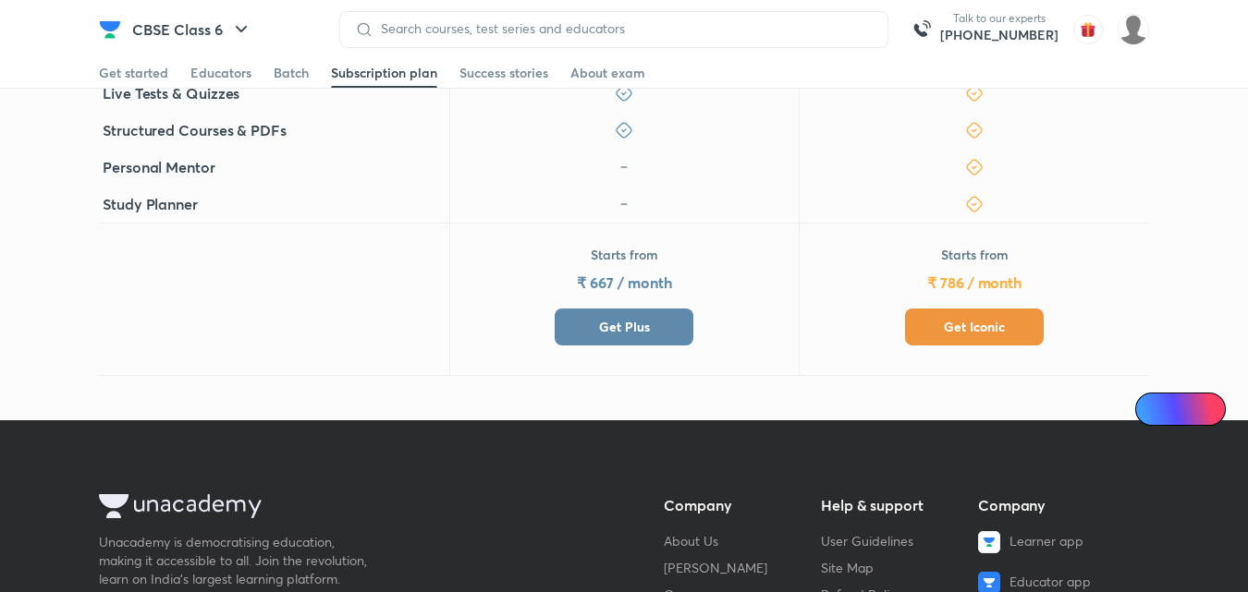
scroll to position [647, 0]
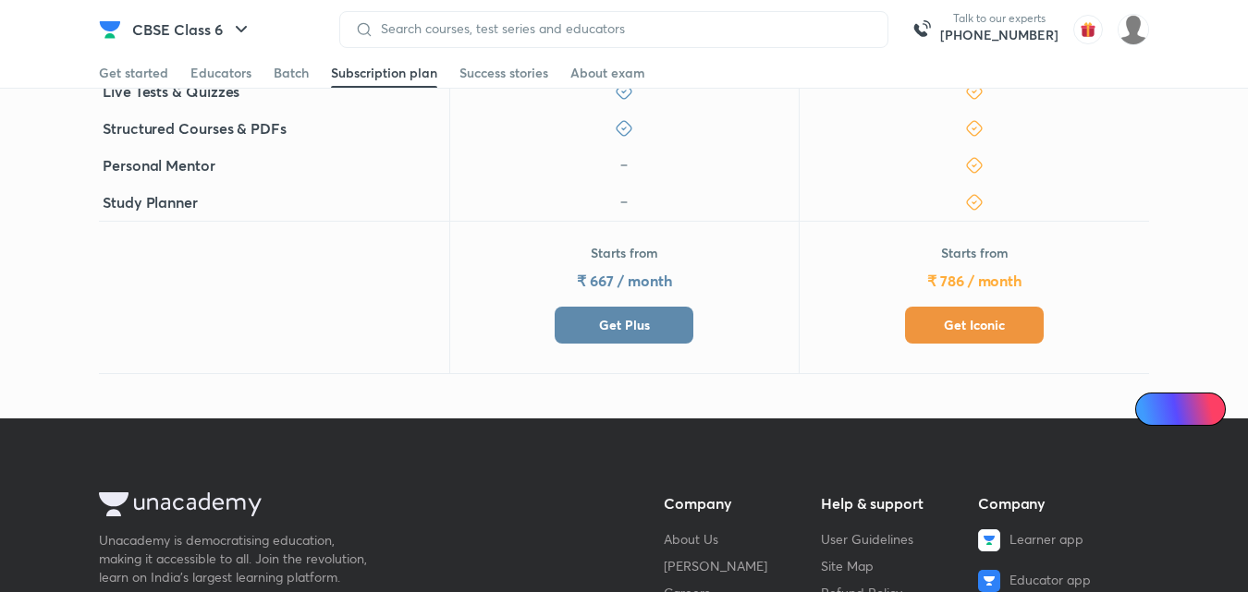
click at [581, 317] on button "Get Plus" at bounding box center [624, 325] width 139 height 37
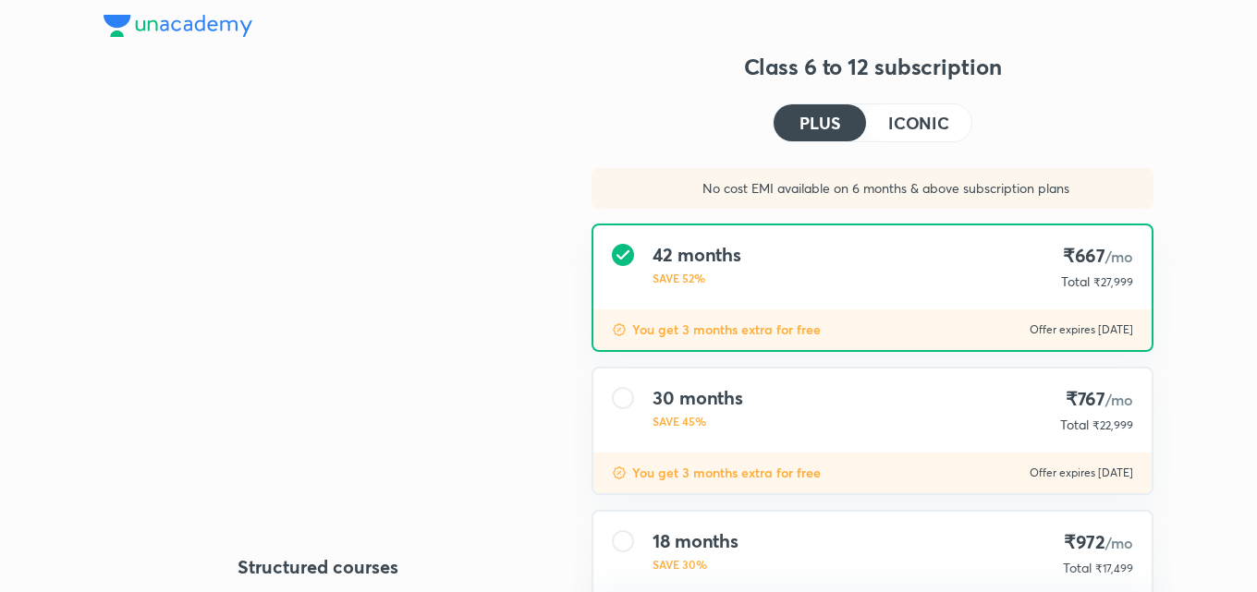
type input "UNLOCK"
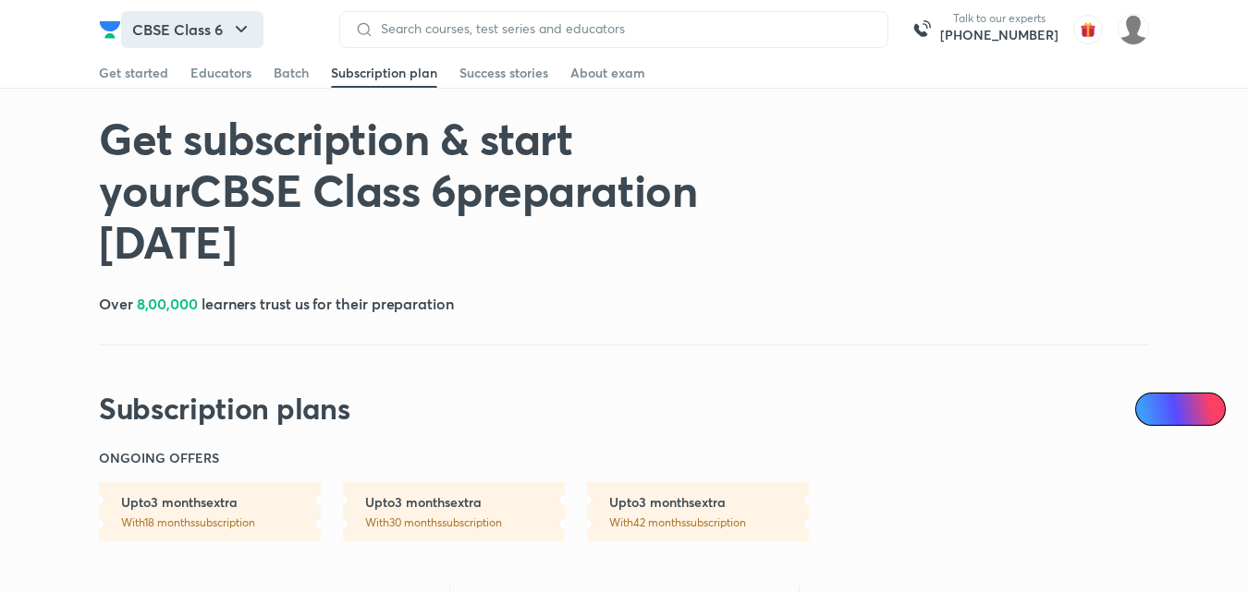
click at [244, 16] on button "CBSE Class 6" at bounding box center [192, 29] width 142 height 37
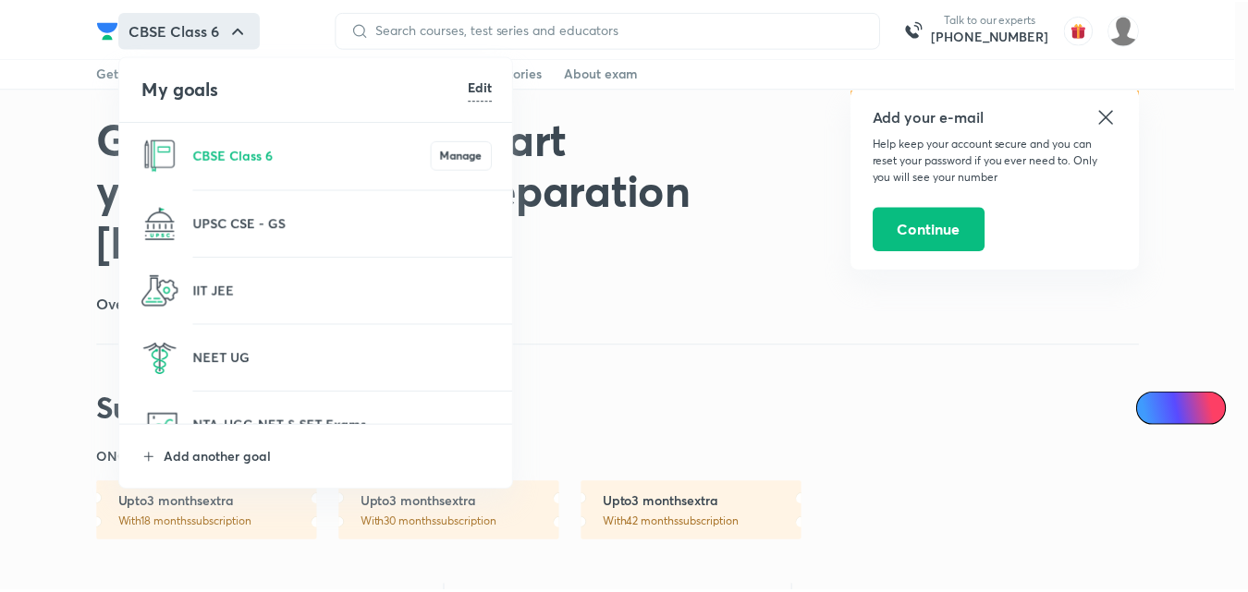
scroll to position [185, 0]
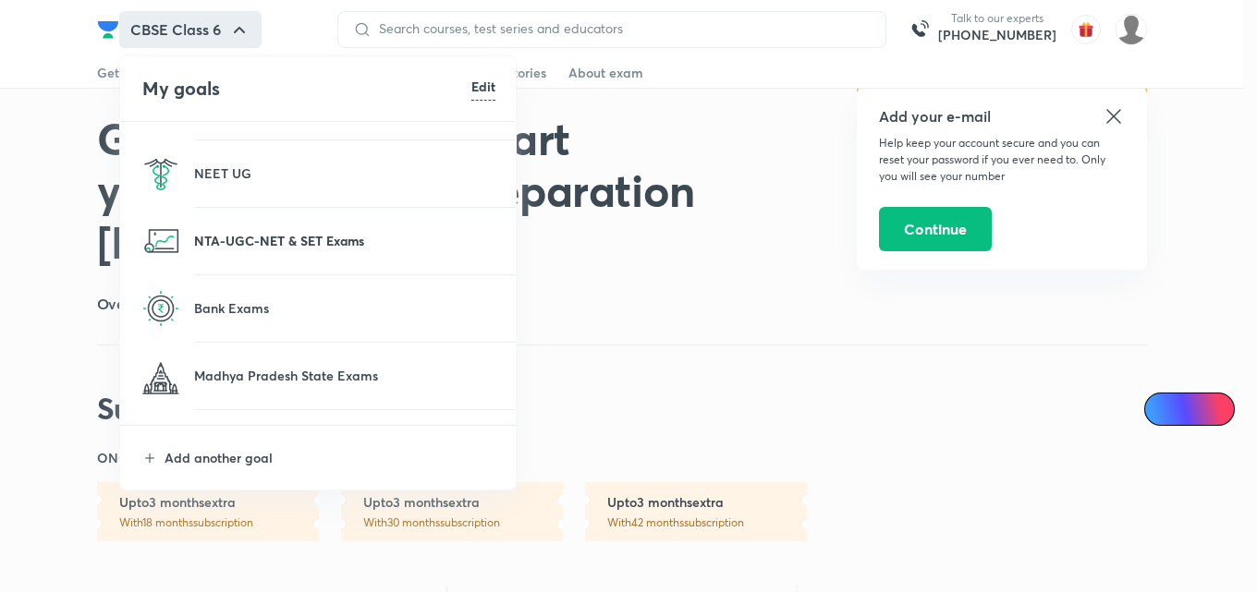
click at [275, 235] on p "NTA-UGC-NET & SET Exams" at bounding box center [344, 240] width 301 height 19
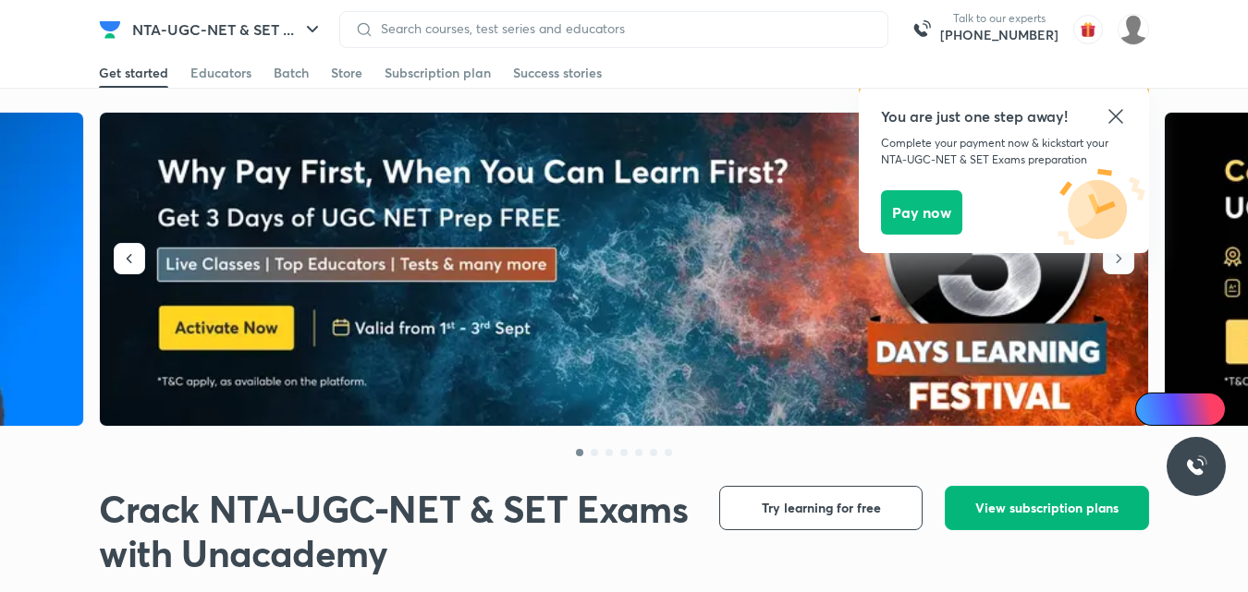
click at [1070, 506] on span "View subscription plans" at bounding box center [1046, 508] width 143 height 18
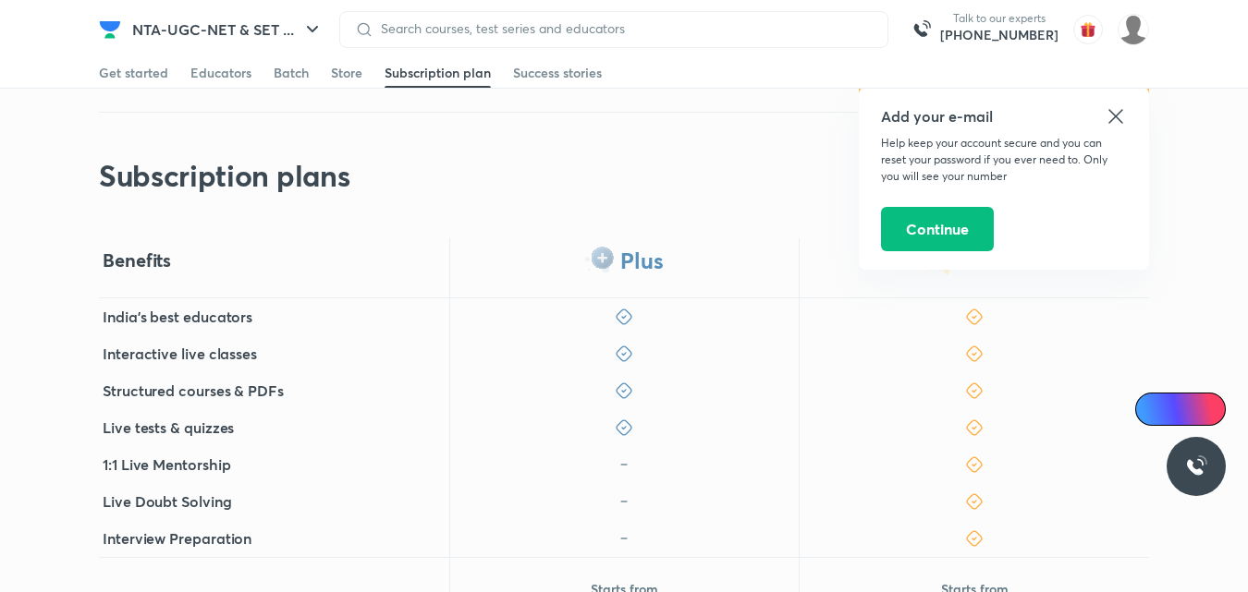
scroll to position [277, 0]
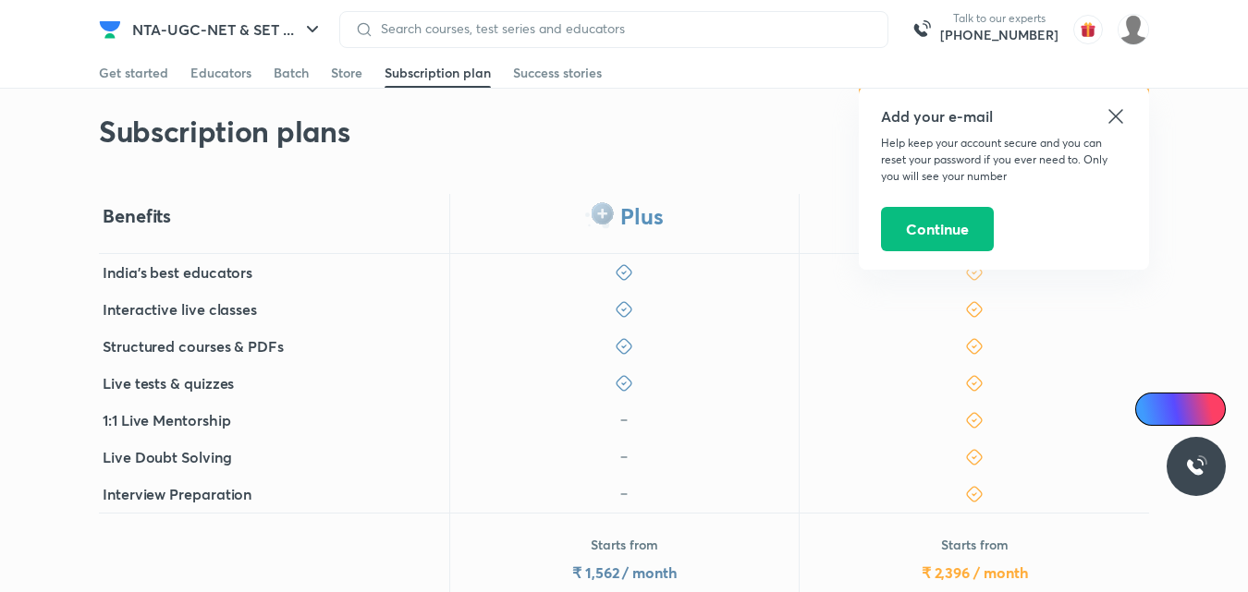
click at [1115, 113] on icon at bounding box center [1116, 116] width 22 height 22
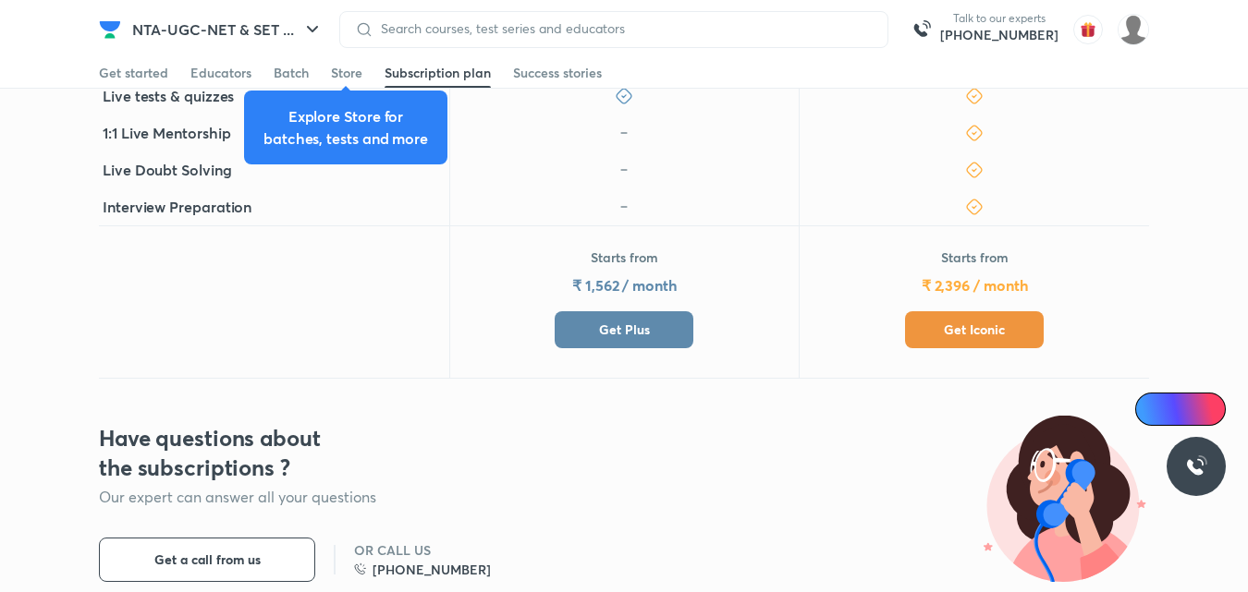
scroll to position [555, 0]
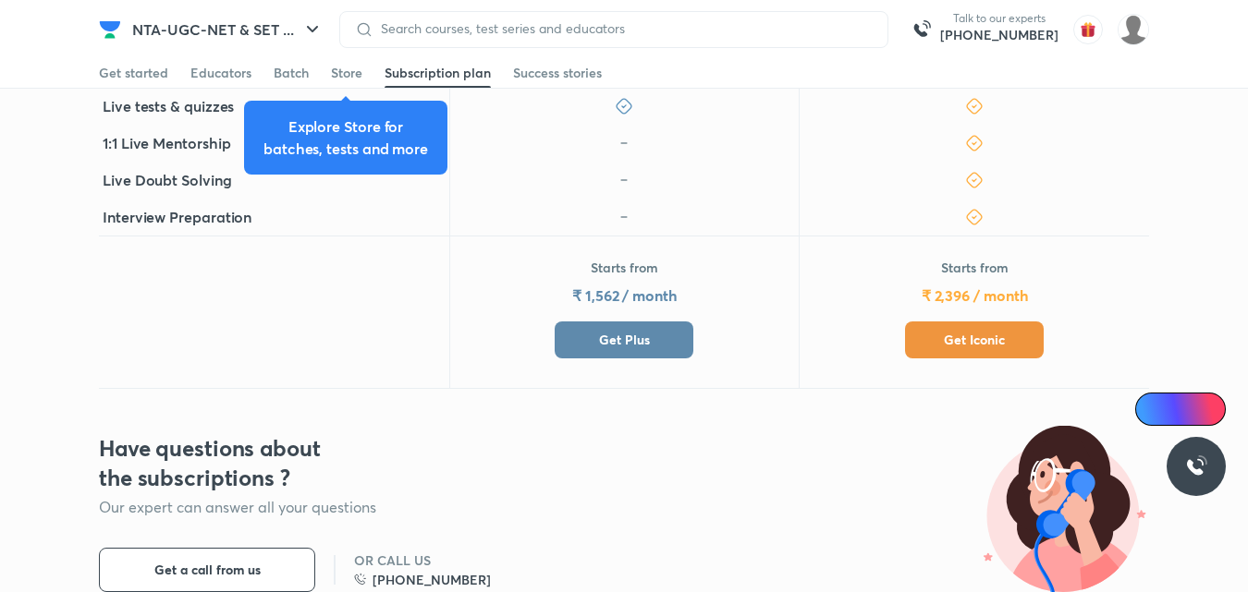
click at [604, 337] on span "Get Plus" at bounding box center [624, 340] width 51 height 18
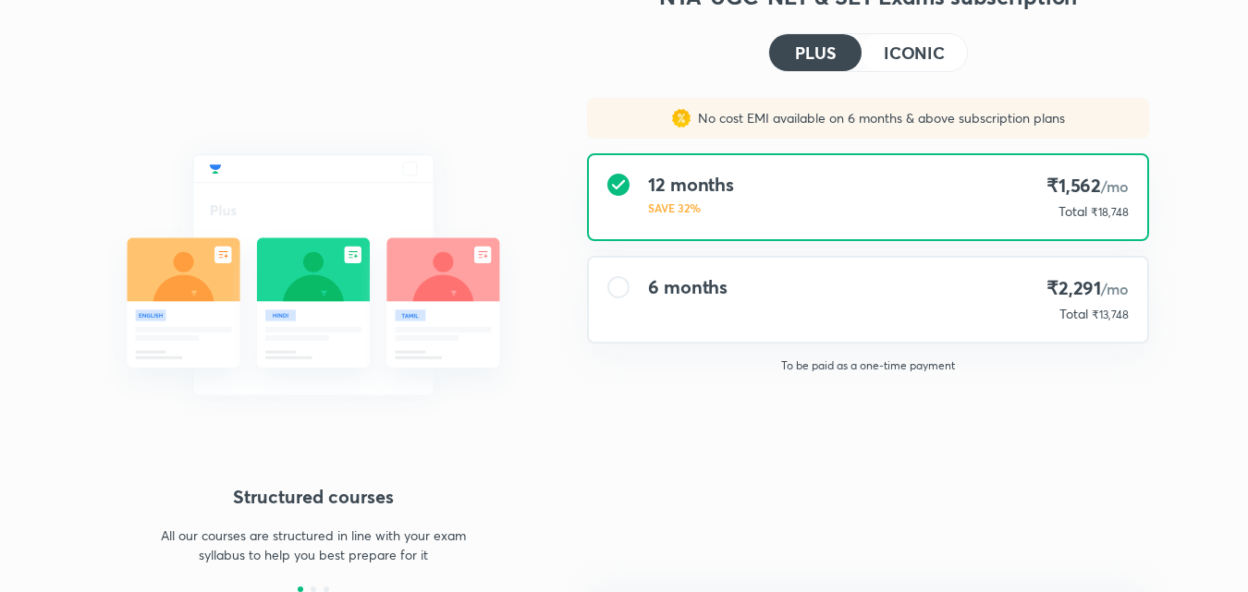
type input "UNLOCK"
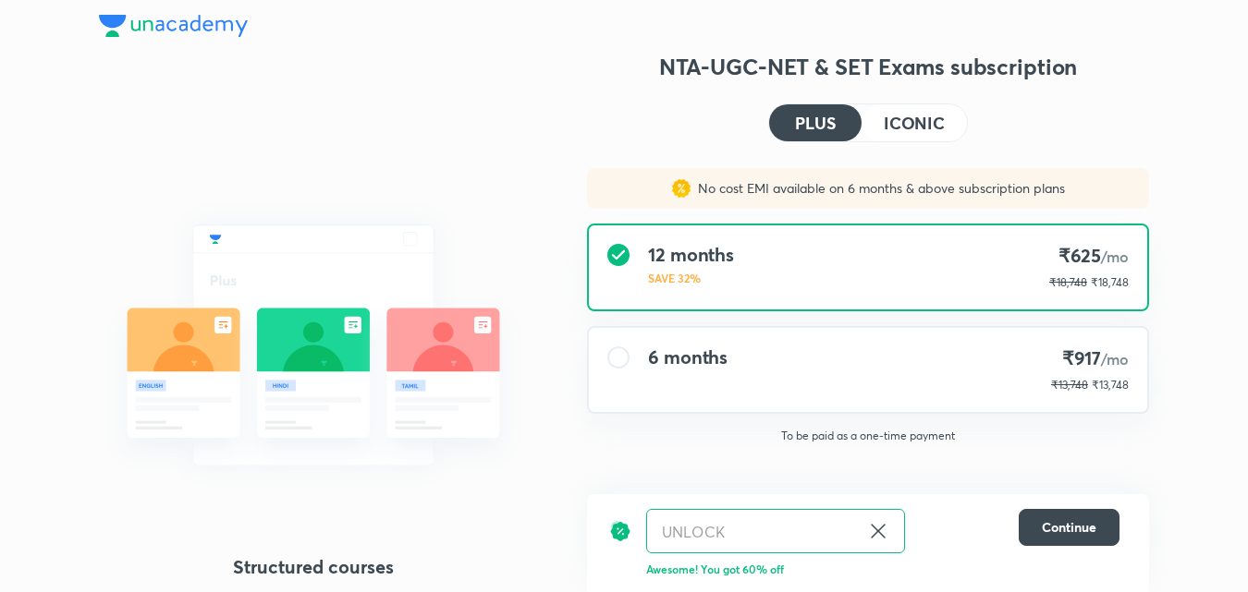
click at [668, 392] on div "6 months" at bounding box center [687, 370] width 79 height 47
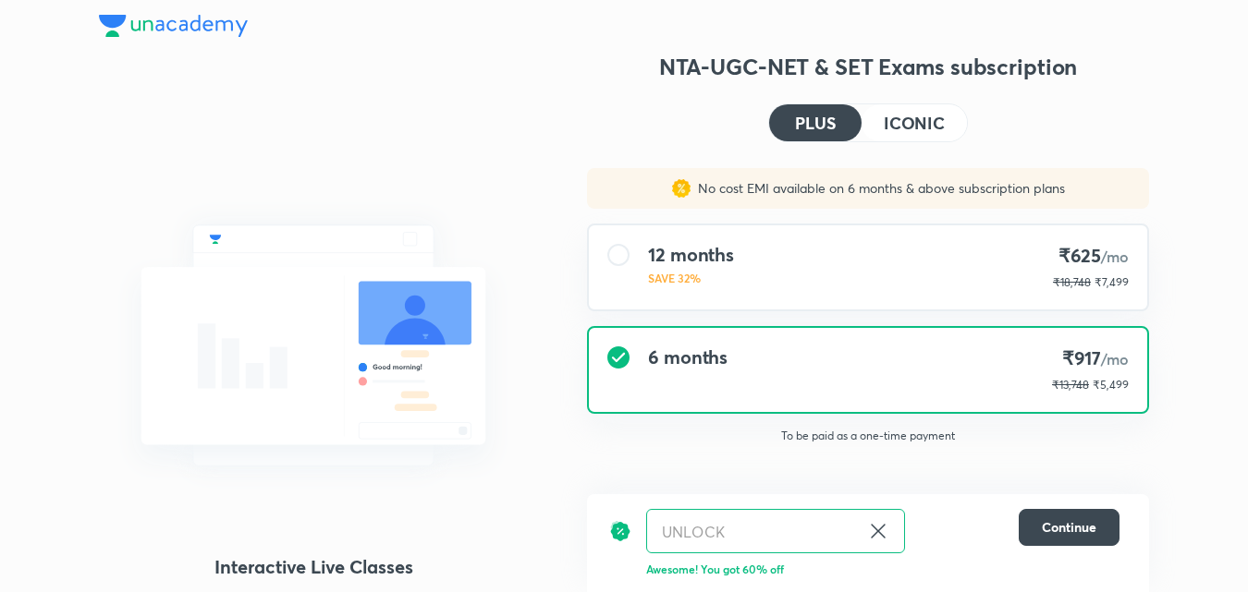
click at [970, 118] on div "NTA-UGC-NET & SET Exams subscription PLUS ICONIC No cost EMI available on 6 mon…" at bounding box center [868, 357] width 562 height 611
click at [914, 121] on h4 "ICONIC" at bounding box center [914, 123] width 61 height 17
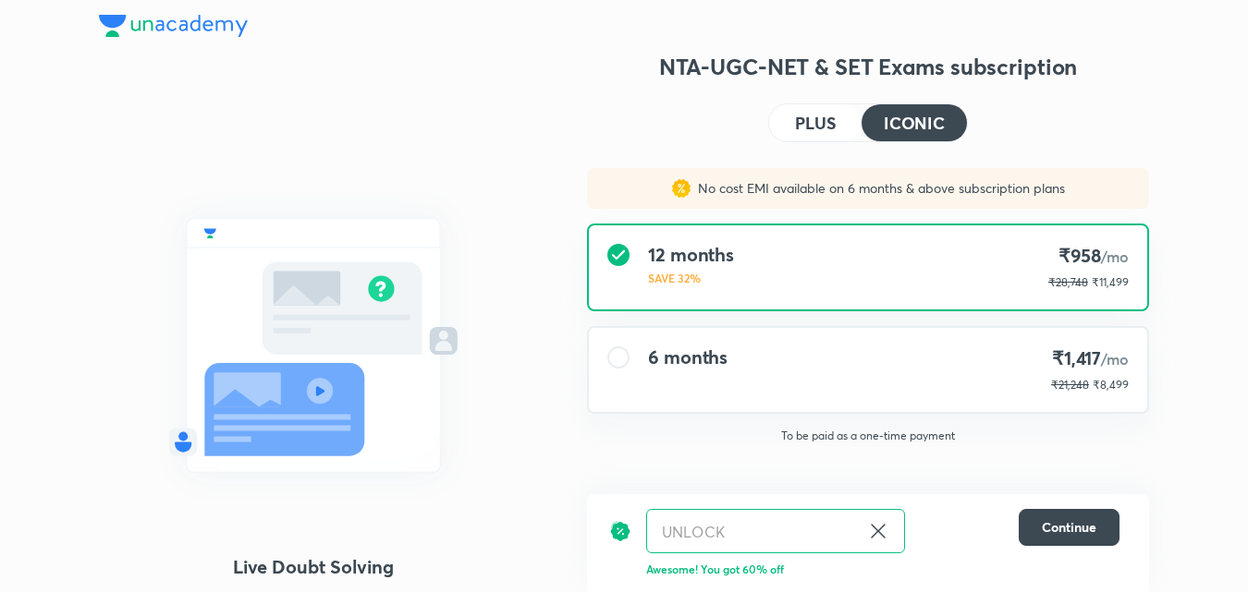
click at [757, 378] on div "6 months ₹1,417 /mo ₹21,248 ₹8,499" at bounding box center [868, 370] width 558 height 84
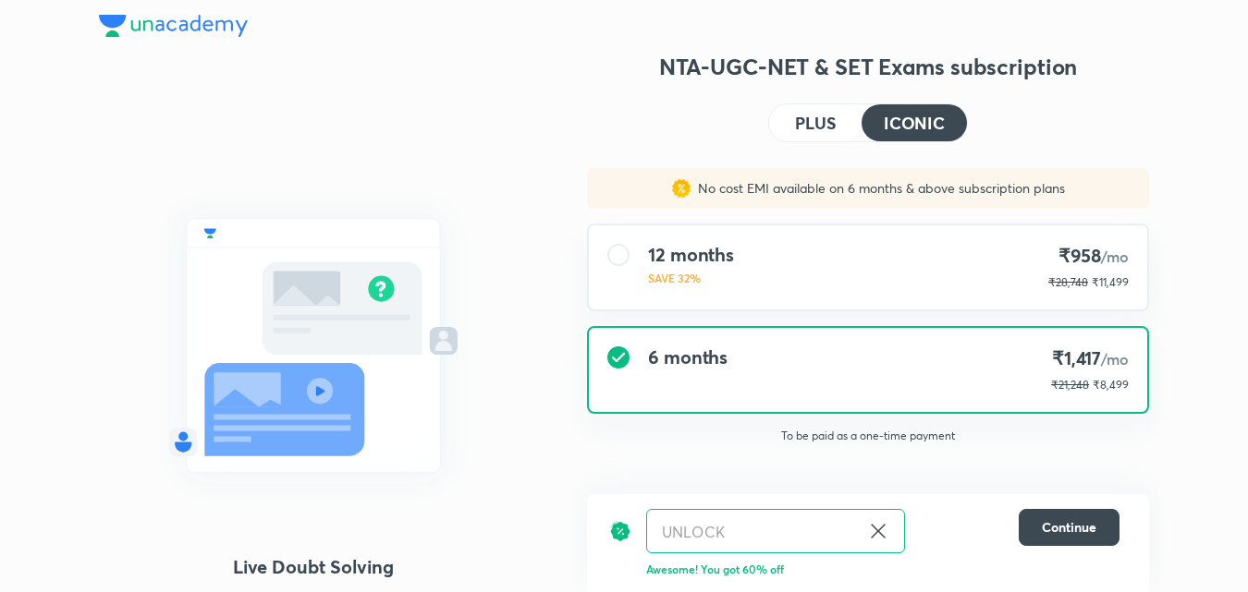
click at [755, 283] on div "12 months SAVE 32% ₹958 /mo ₹28,748 ₹11,499" at bounding box center [868, 268] width 558 height 84
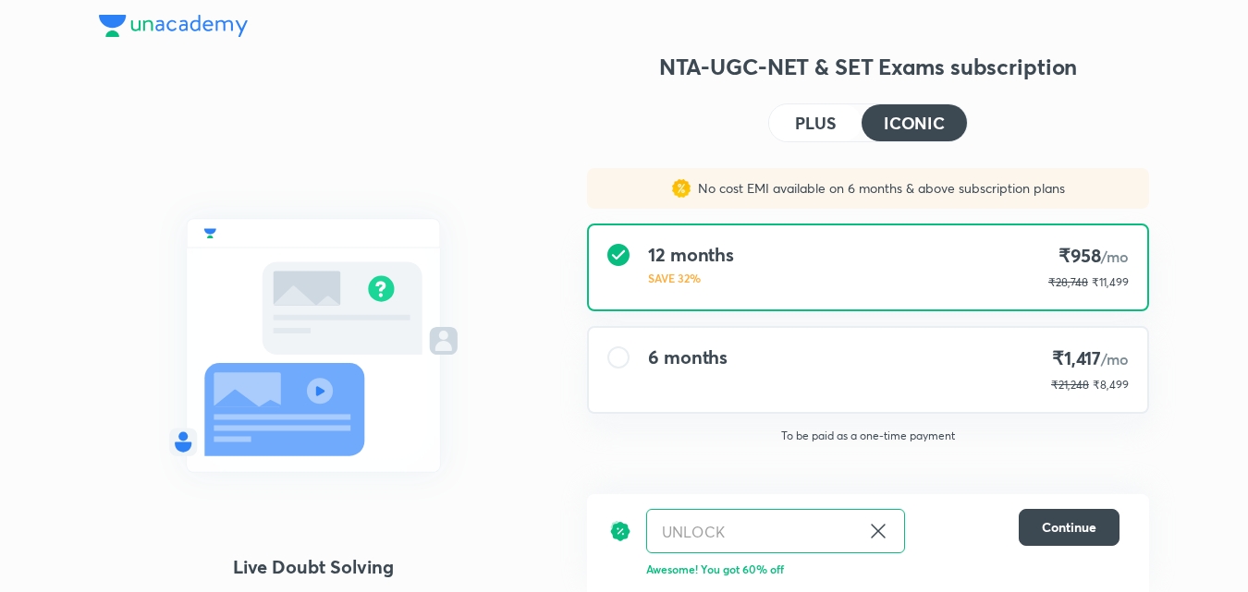
click at [781, 117] on button "PLUS" at bounding box center [815, 122] width 92 height 37
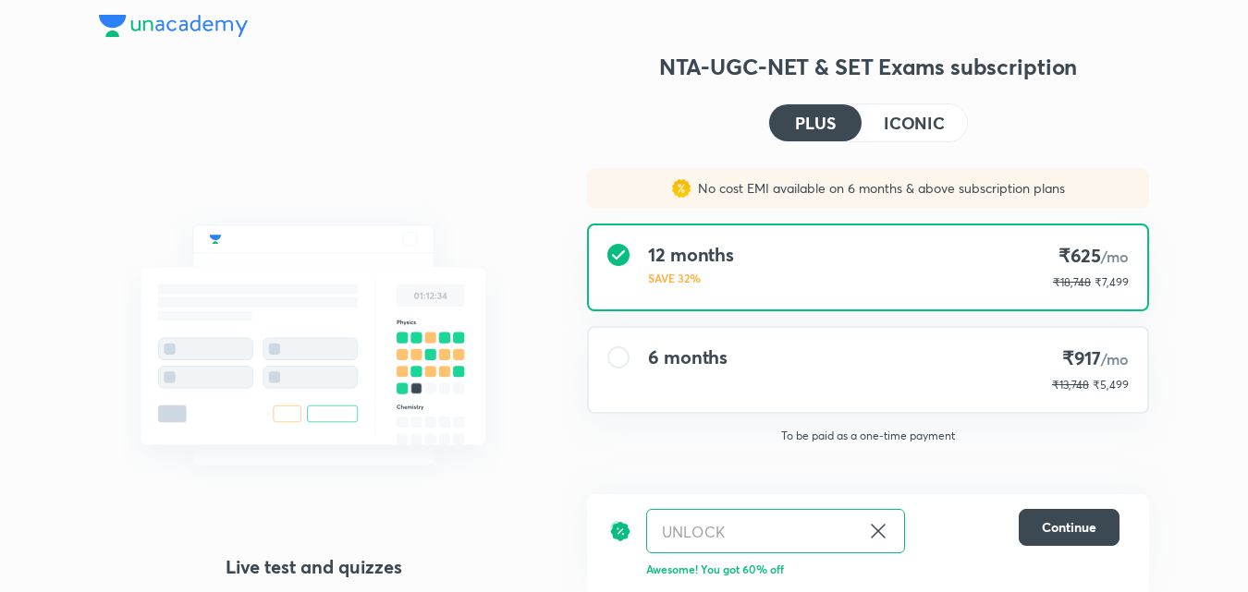
click at [805, 372] on div "6 months ₹917 /mo ₹13,748 ₹5,499" at bounding box center [868, 370] width 558 height 84
